Goal: Task Accomplishment & Management: Complete application form

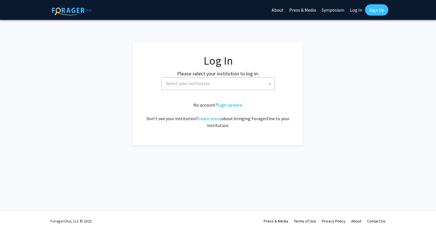
select select
click at [267, 84] on span "Select your institution" at bounding box center [219, 84] width 111 height 12
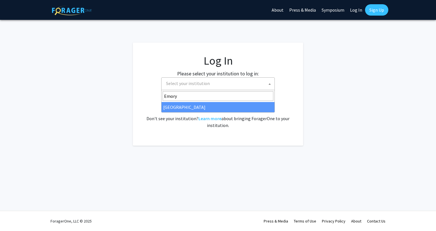
type input "Emory"
select select "12"
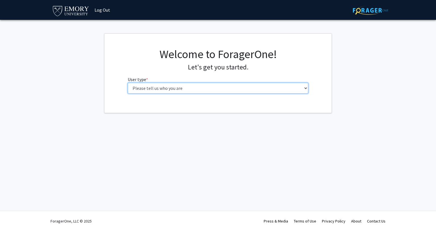
click at [203, 90] on select "Please tell us who you are Undergraduate Student Master's Student Doctoral Cand…" at bounding box center [218, 88] width 181 height 11
select select "1: undergrad"
click at [128, 83] on select "Please tell us who you are Undergraduate Student Master's Student Doctoral Cand…" at bounding box center [218, 88] width 181 height 11
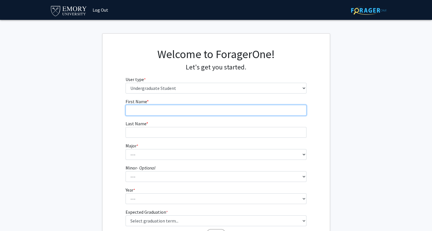
click at [166, 110] on input "First Name * required" at bounding box center [215, 110] width 181 height 11
type input "Lev"
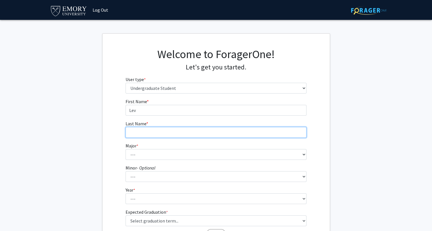
click at [161, 135] on input "Last Name * required" at bounding box center [215, 132] width 181 height 11
type input "Khoubaeva-Hummel"
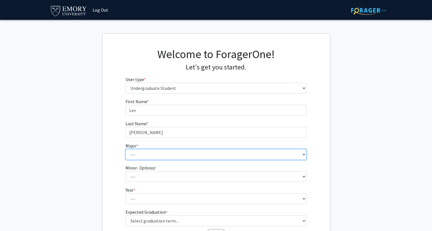
click at [155, 154] on select "--- Accounting African American Studies African Studies American Studies Analyt…" at bounding box center [215, 154] width 181 height 11
select select "16: 977"
click at [125, 149] on select "--- Accounting African American Studies African Studies American Studies Analyt…" at bounding box center [215, 154] width 181 height 11
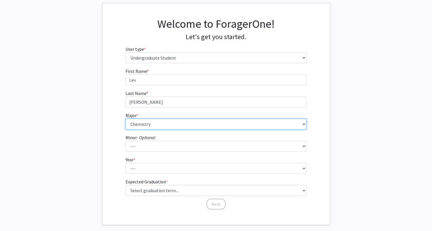
scroll to position [32, 0]
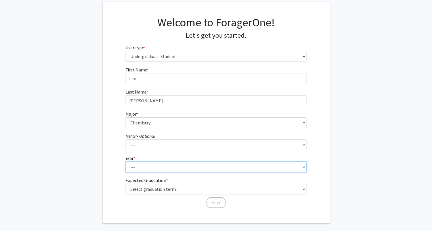
click at [158, 165] on select "--- First-year Sophomore Junior Senior Postbaccalaureate Certificate" at bounding box center [215, 167] width 181 height 11
select select "1: first-year"
click at [125, 162] on select "--- First-year Sophomore Junior Senior Postbaccalaureate Certificate" at bounding box center [215, 167] width 181 height 11
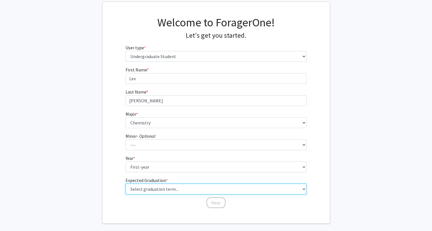
click at [155, 190] on select "Select graduation term... Spring 2025 Summer 2025 Fall 2025 Winter 2025 Spring …" at bounding box center [215, 189] width 181 height 11
select select "17: spring_2029"
click at [125, 184] on select "Select graduation term... Spring 2025 Summer 2025 Fall 2025 Winter 2025 Spring …" at bounding box center [215, 189] width 181 height 11
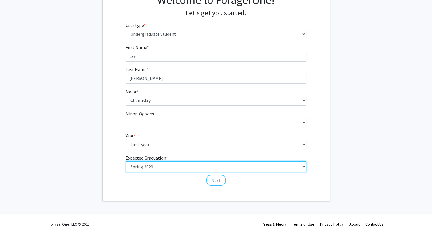
scroll to position [55, 0]
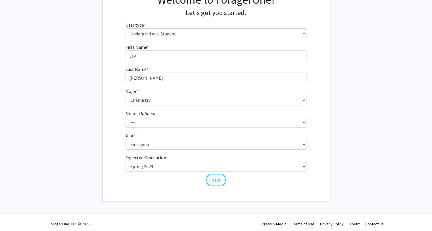
click at [214, 180] on button "Next" at bounding box center [215, 180] width 19 height 11
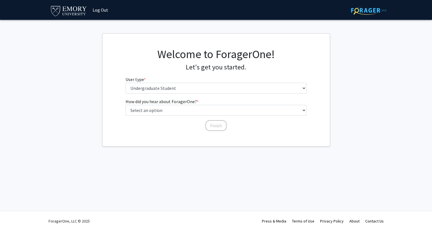
scroll to position [0, 0]
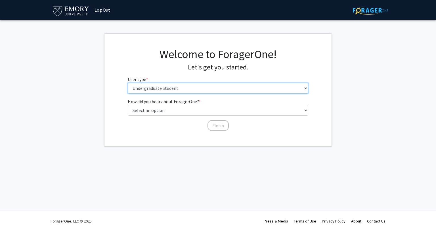
click at [195, 87] on select "Please tell us who you are Undergraduate Student Master's Student Doctoral Cand…" at bounding box center [218, 88] width 181 height 11
click at [128, 83] on select "Please tell us who you are Undergraduate Student Master's Student Doctoral Cand…" at bounding box center [218, 88] width 181 height 11
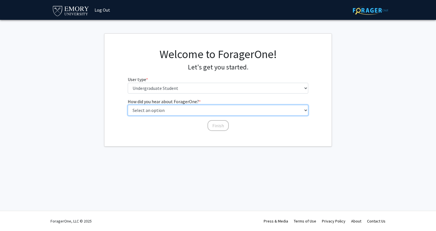
click at [185, 111] on select "Select an option Peer/student recommendation Faculty/staff recommendation Unive…" at bounding box center [218, 110] width 181 height 11
select select "1: peer_recommendation"
click at [128, 105] on select "Select an option Peer/student recommendation Faculty/staff recommendation Unive…" at bounding box center [218, 110] width 181 height 11
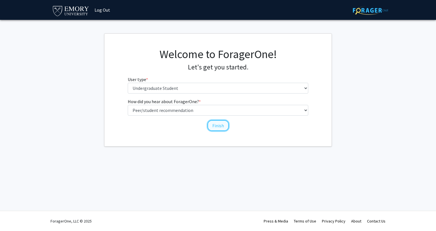
click at [215, 122] on button "Finish" at bounding box center [218, 125] width 21 height 11
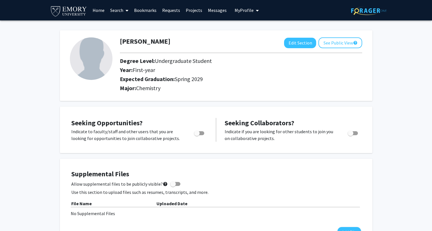
click at [198, 134] on span "Toggle" at bounding box center [197, 134] width 6 height 6
click at [197, 135] on input "Are you actively seeking opportunities?" at bounding box center [196, 135] width 0 height 0
checkbox input "true"
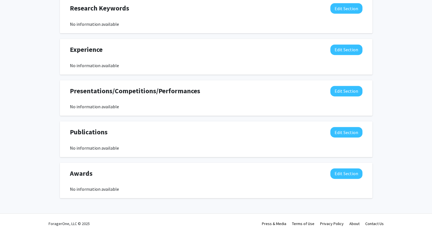
scroll to position [301, 0]
